Goal: Task Accomplishment & Management: Manage account settings

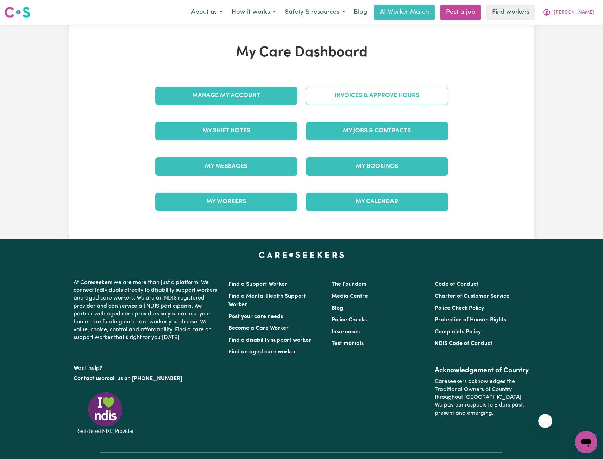
click at [356, 103] on link "Invoices & Approve Hours" at bounding box center [377, 96] width 142 height 18
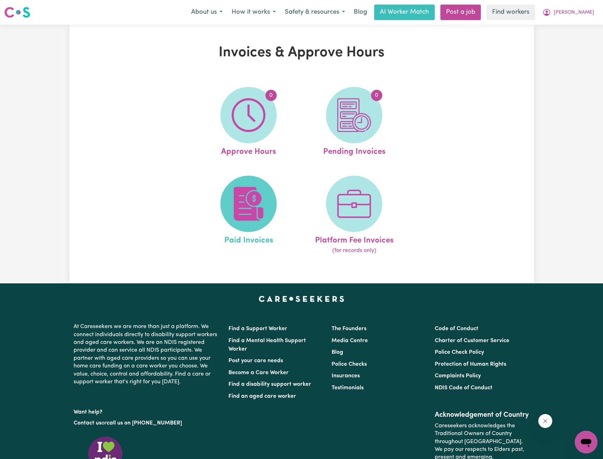
click at [233, 205] on img at bounding box center [248, 204] width 34 height 34
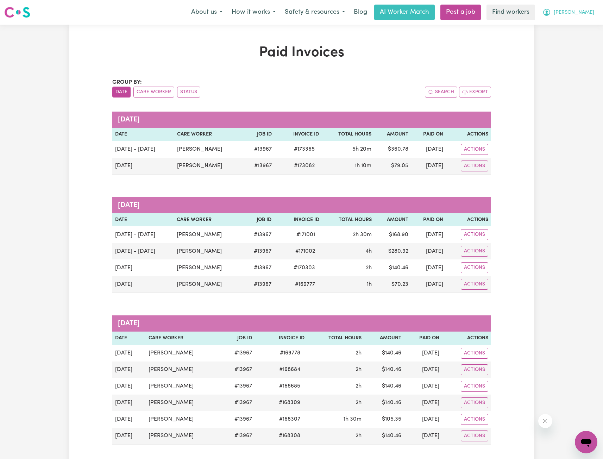
click at [577, 13] on button "[PERSON_NAME]" at bounding box center [567, 12] width 61 height 15
click at [563, 36] on link "Logout" at bounding box center [570, 40] width 56 height 13
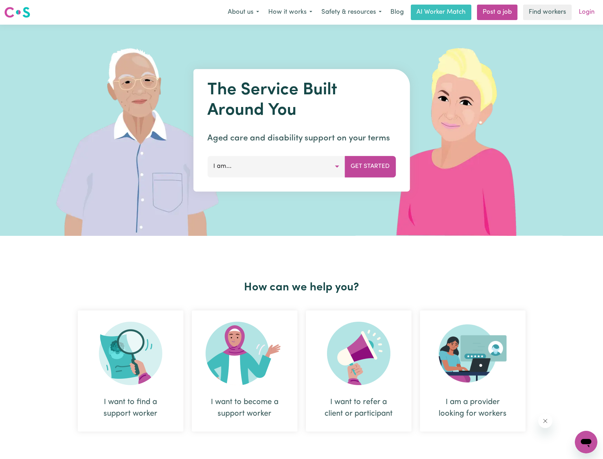
click at [579, 14] on link "Login" at bounding box center [586, 12] width 24 height 15
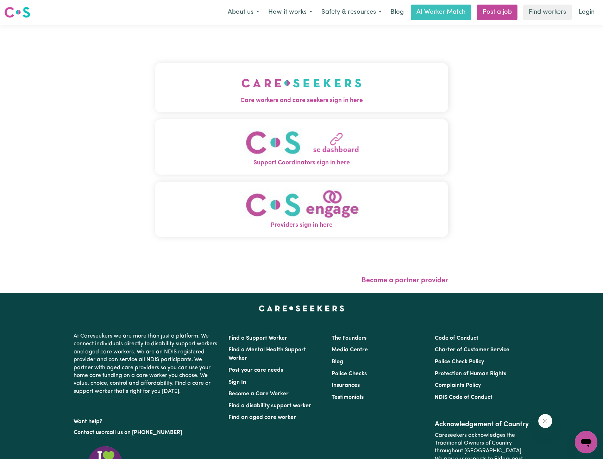
click at [320, 77] on button "Care workers and care seekers sign in here" at bounding box center [301, 87] width 293 height 49
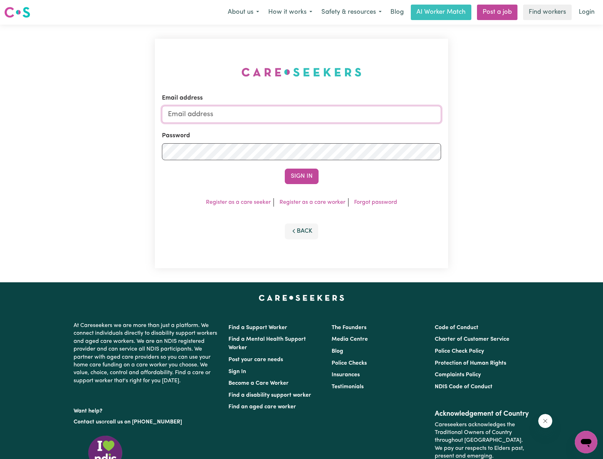
click at [337, 113] on input "Email address" at bounding box center [301, 114] width 279 height 17
drag, startPoint x: 204, startPoint y: 113, endPoint x: 369, endPoint y: 128, distance: 164.9
click at [364, 128] on form "Email address [EMAIL_ADDRESS][PERSON_NAME][DOMAIN_NAME] Password Sign In" at bounding box center [301, 139] width 279 height 90
type input "[EMAIL_ADDRESS][DOMAIN_NAME]"
click at [295, 173] on button "Sign In" at bounding box center [302, 175] width 34 height 15
